Goal: Transaction & Acquisition: Purchase product/service

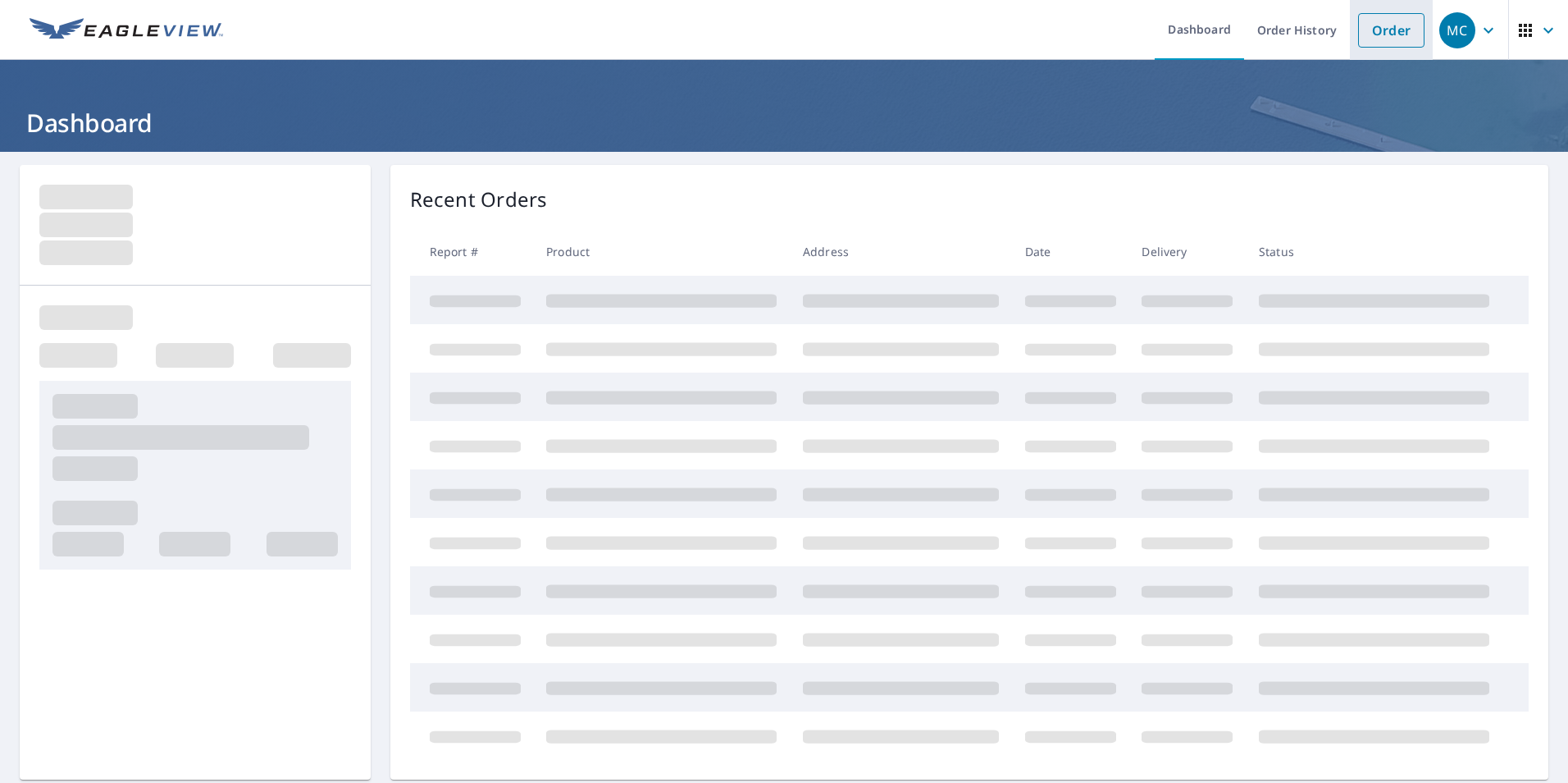
click at [1361, 26] on link "Order" at bounding box center [1391, 30] width 66 height 35
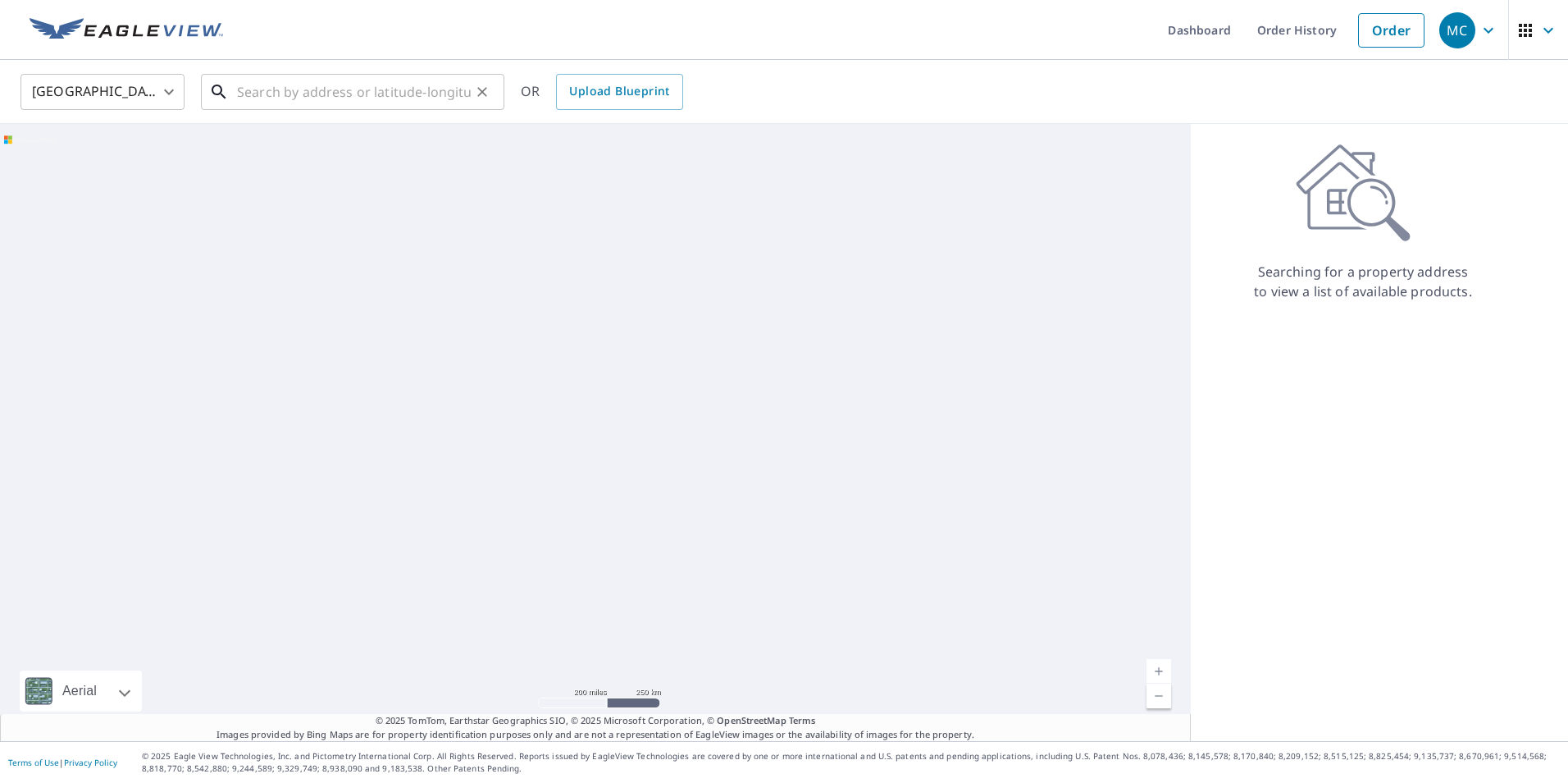
click at [262, 94] on input "text" at bounding box center [353, 92] width 234 height 46
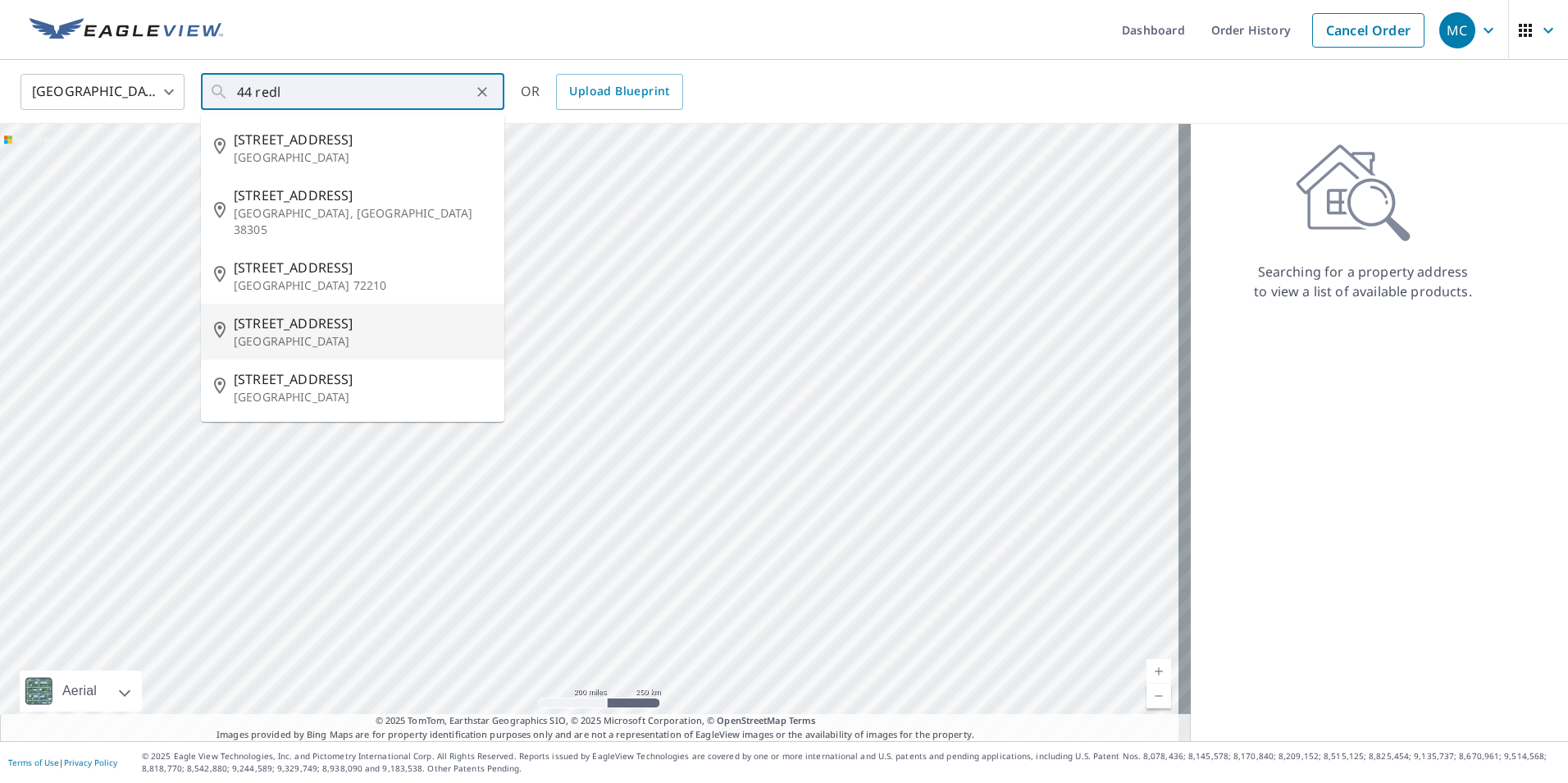
type input "[STREET_ADDRESS]"
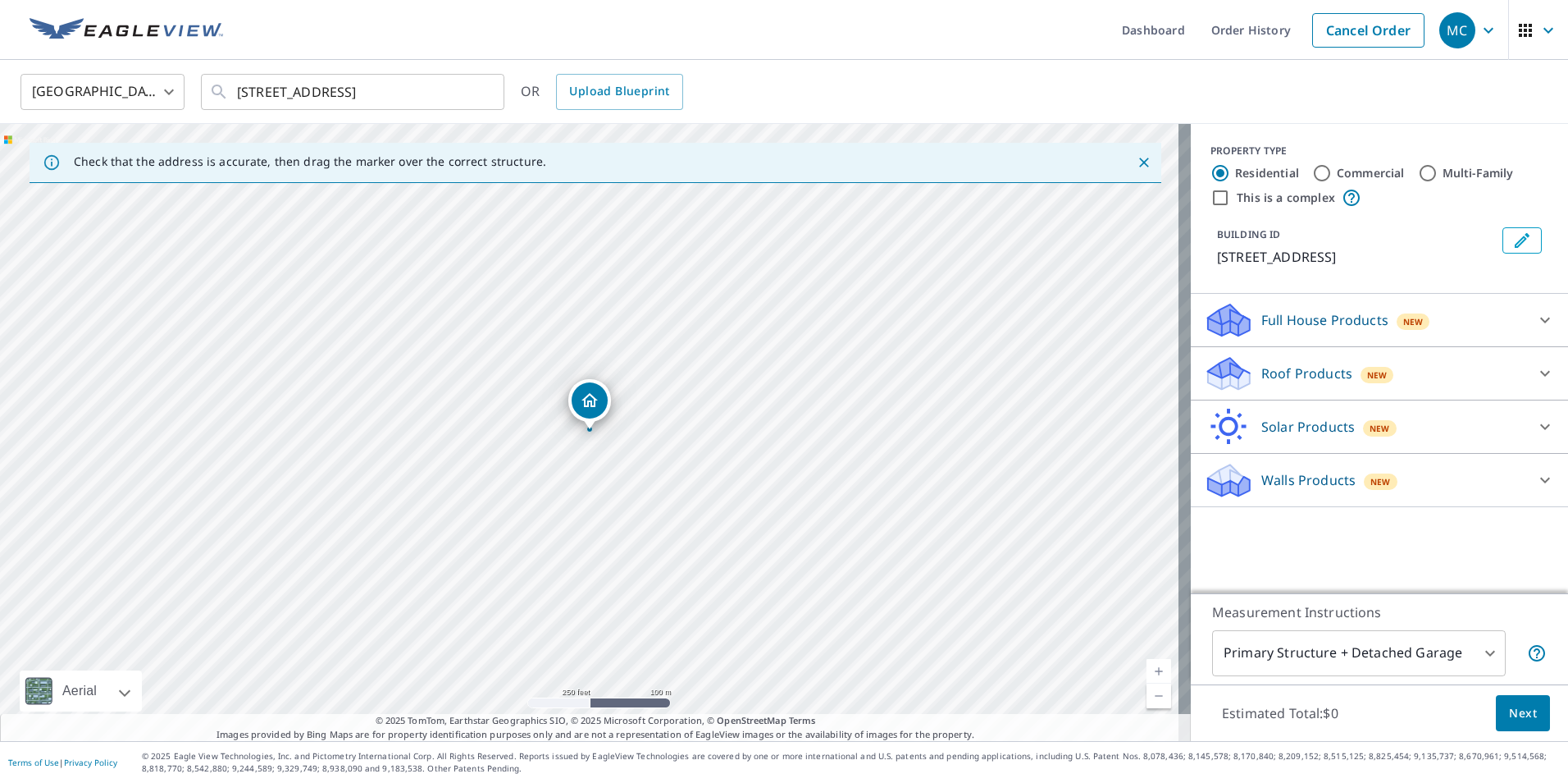
click at [1371, 369] on span "New" at bounding box center [1377, 374] width 21 height 13
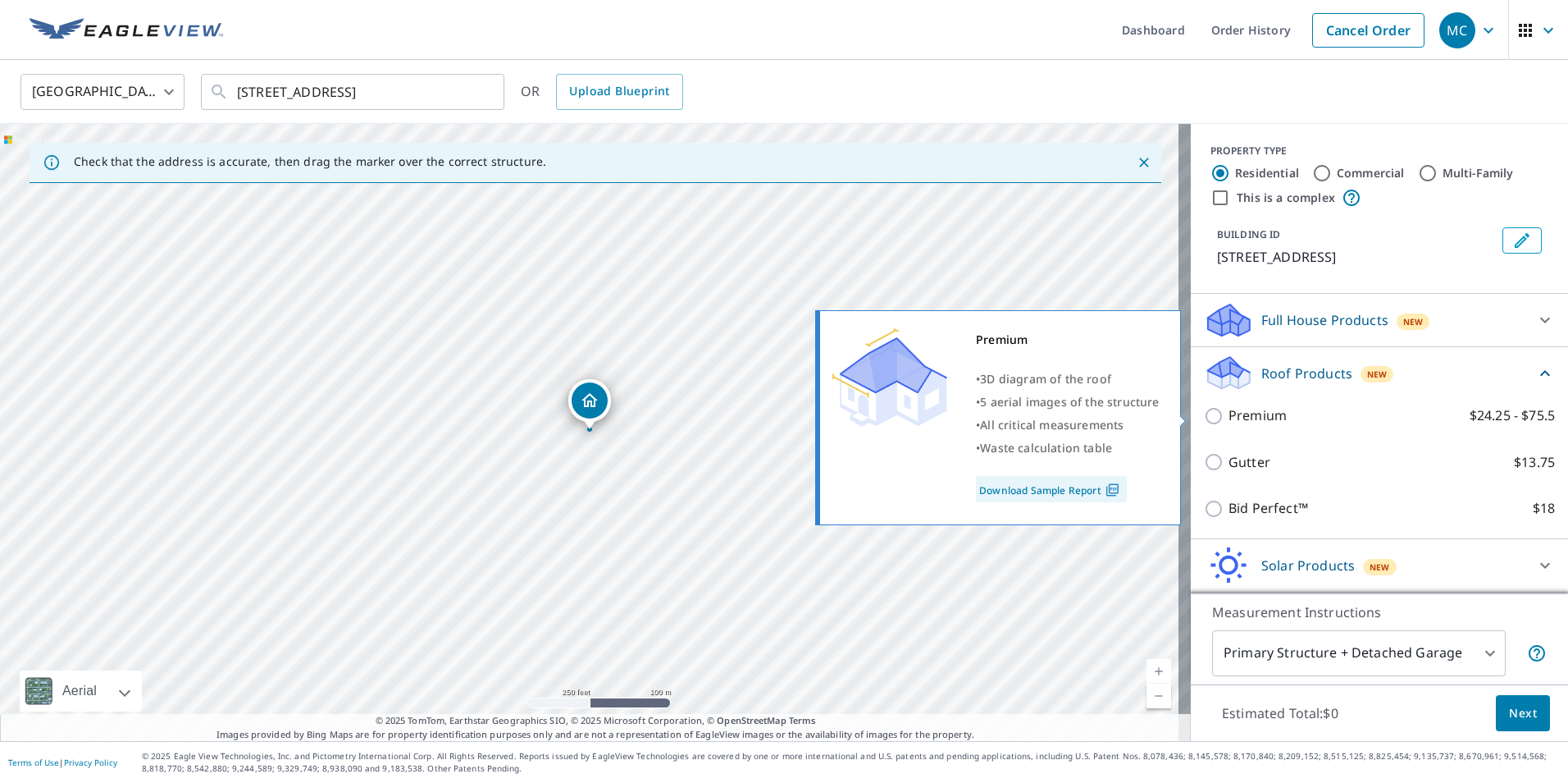
click at [1275, 412] on label "Premium $24.25 - $75.5" at bounding box center [1392, 415] width 327 height 21
click at [1229, 412] on input "Premium $24.25 - $75.5" at bounding box center [1216, 416] width 25 height 20
checkbox input "true"
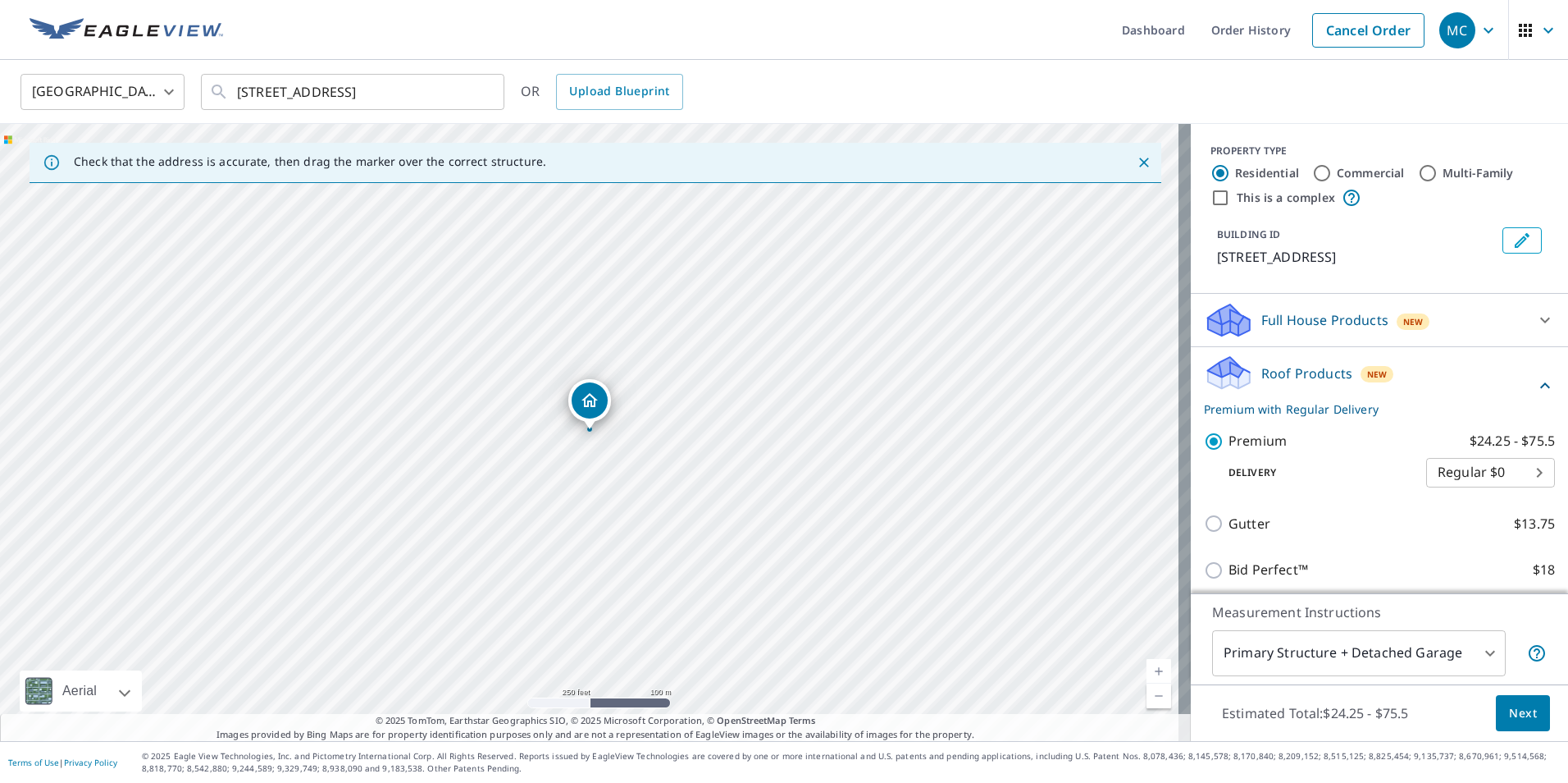
click at [1283, 663] on body "MC MC Dashboard Order History Cancel Order MC [GEOGRAPHIC_DATA] [GEOGRAPHIC_DAT…" at bounding box center [784, 391] width 1568 height 783
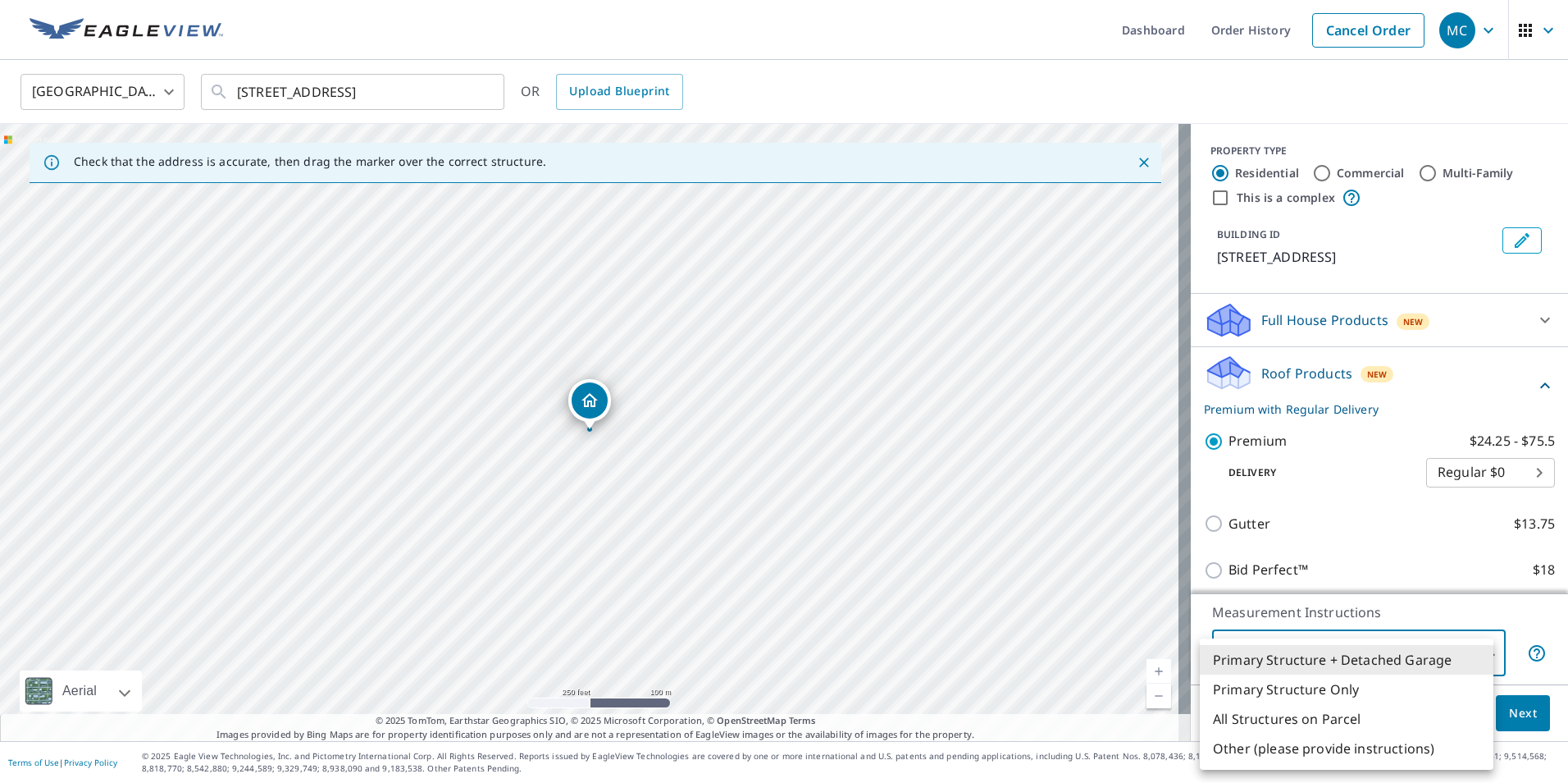
click at [1283, 716] on li "All Structures on Parcel" at bounding box center [1346, 719] width 293 height 30
type input "3"
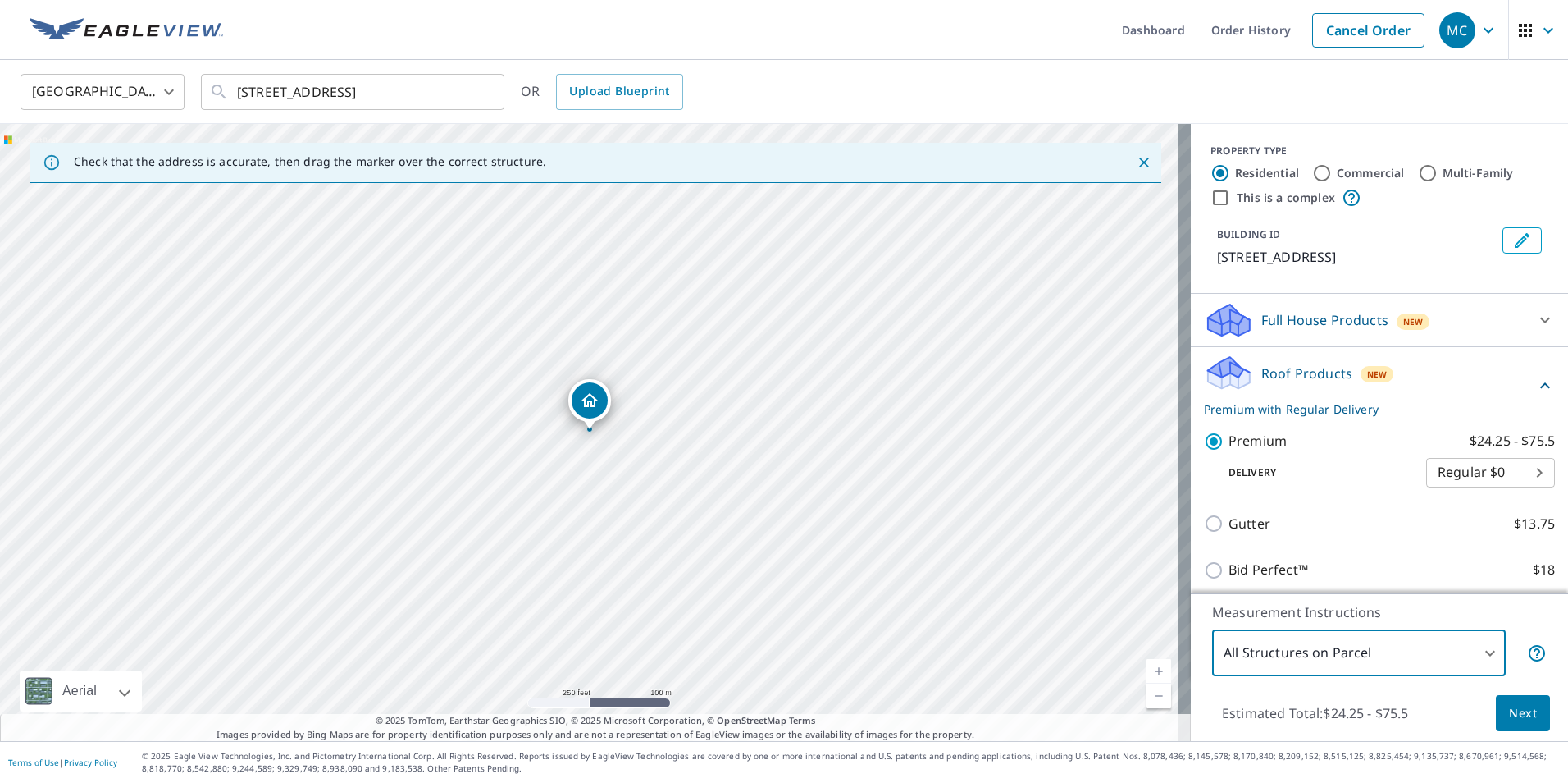
click at [1510, 721] on span "Next" at bounding box center [1524, 713] width 28 height 21
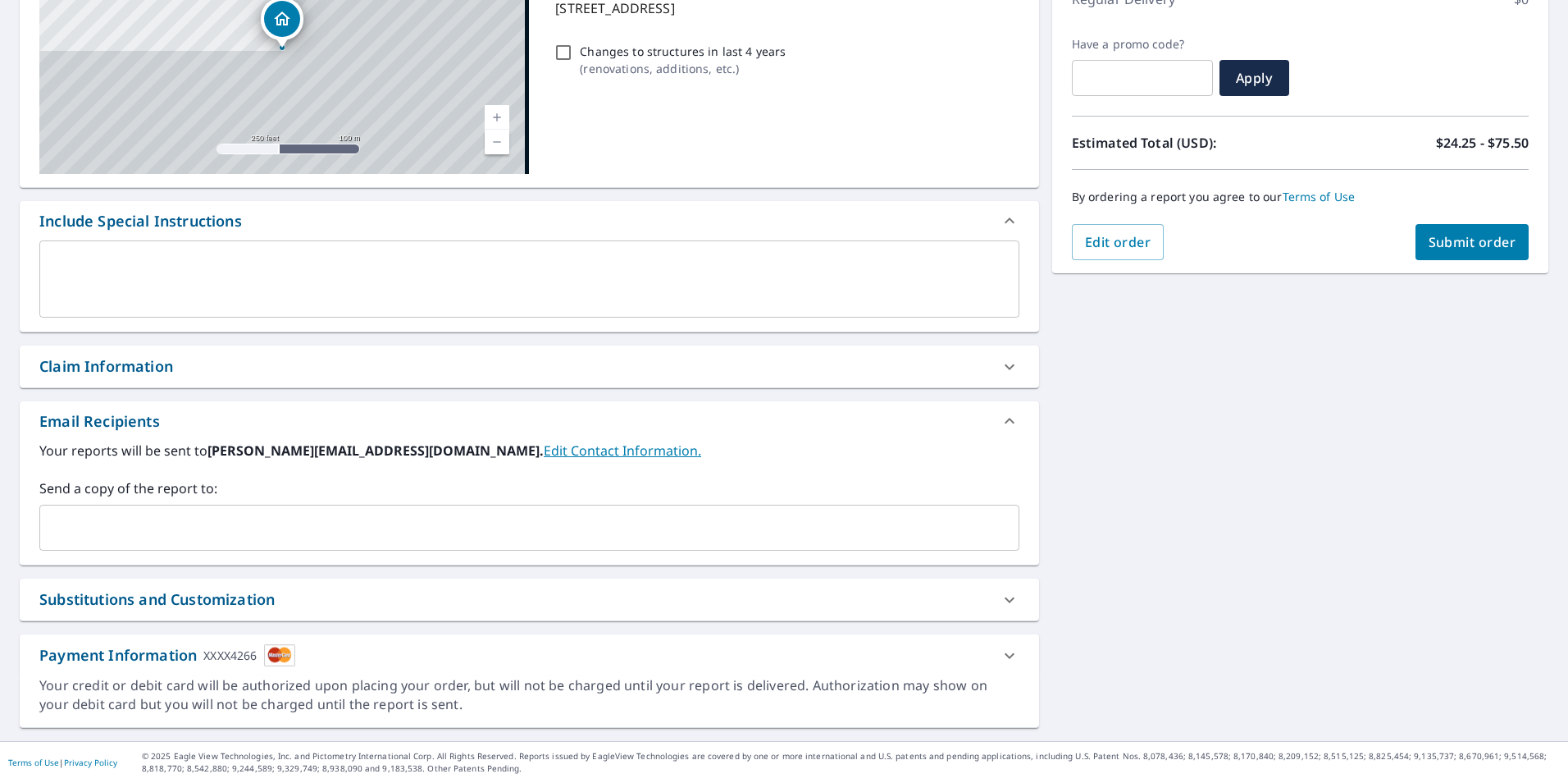
scroll to position [250, 0]
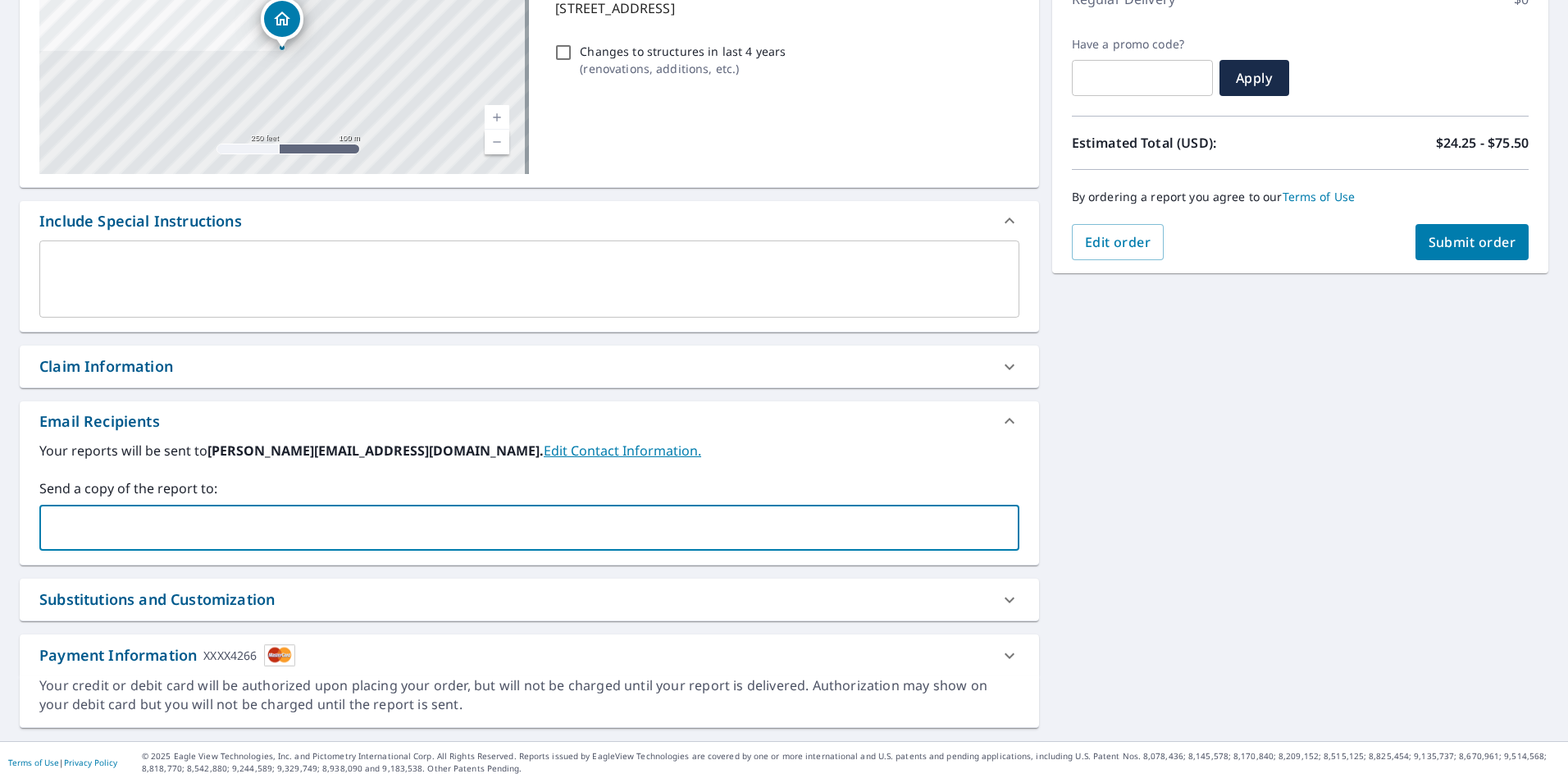
click at [133, 542] on input "text" at bounding box center [516, 527] width 941 height 32
type input "[EMAIL_ADDRESS][DOMAIN_NAME]"
click at [1451, 251] on button "Submit order" at bounding box center [1472, 242] width 114 height 37
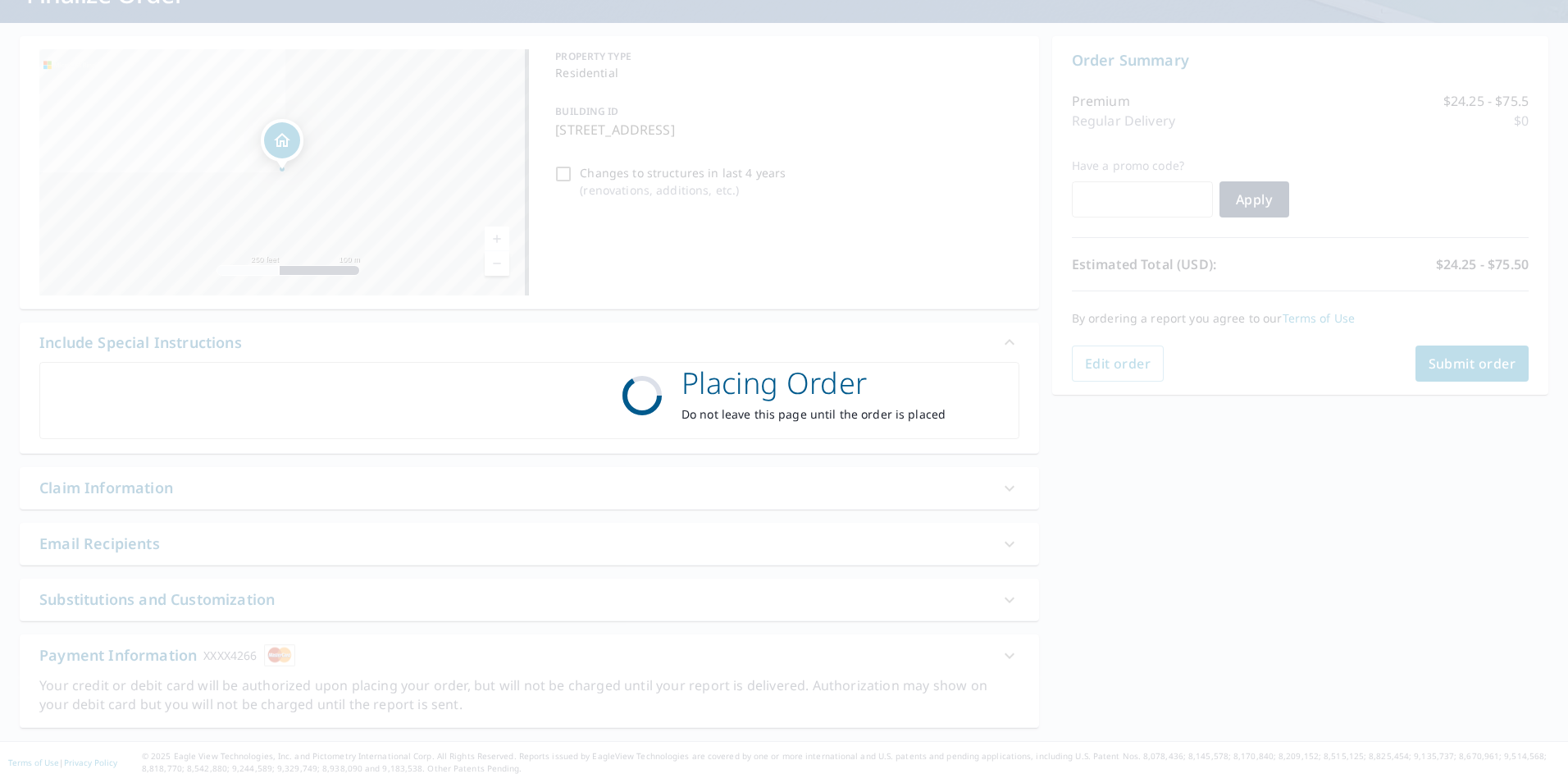
scroll to position [128, 0]
